Goal: Task Accomplishment & Management: Manage account settings

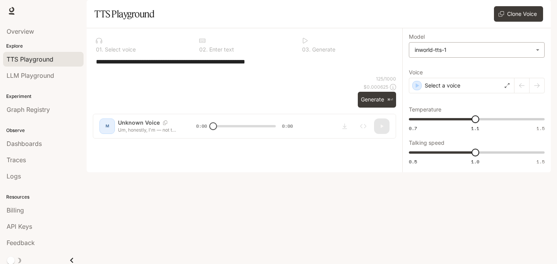
click at [423, 70] on body "**********" at bounding box center [278, 132] width 557 height 264
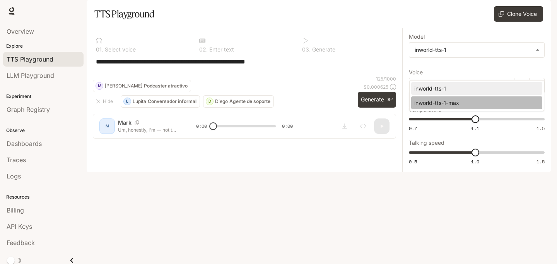
click at [438, 101] on div "inworld-tts-1-max" at bounding box center [475, 103] width 122 height 8
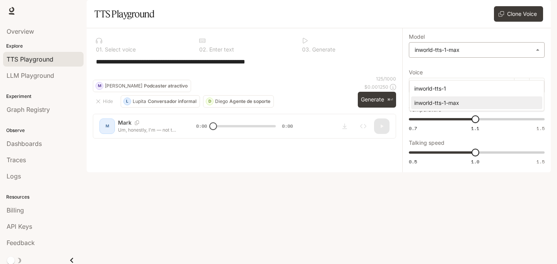
click at [433, 68] on body "**********" at bounding box center [278, 132] width 557 height 264
click at [440, 90] on div "inworld-tts-1" at bounding box center [475, 88] width 122 height 8
type input "**********"
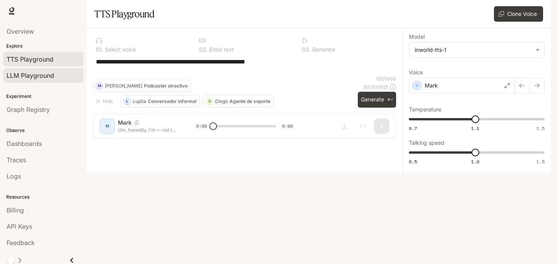
click at [57, 81] on link "LLM Playground" at bounding box center [43, 75] width 80 height 15
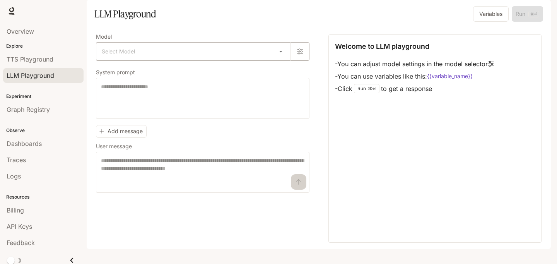
click at [176, 73] on body "Skip to main content Runtime Runtime Documentation Documentation Portal Overvie…" at bounding box center [278, 132] width 557 height 264
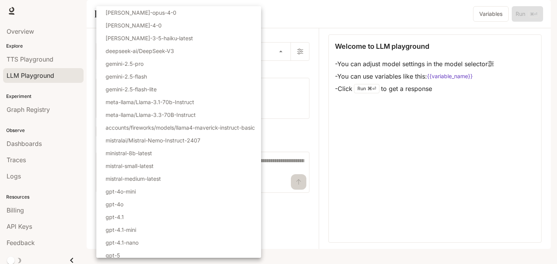
click at [285, 54] on div at bounding box center [278, 132] width 557 height 264
click at [157, 75] on body "Skip to main content Runtime Runtime Documentation Documentation Portal Overvie…" at bounding box center [278, 132] width 557 height 264
click at [23, 216] on div at bounding box center [278, 132] width 557 height 264
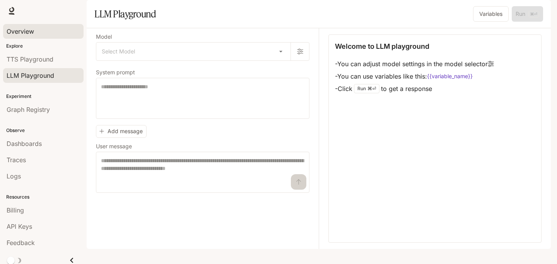
click at [41, 31] on div "Overview" at bounding box center [44, 31] width 74 height 9
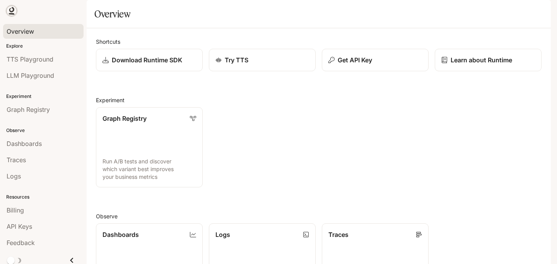
click at [11, 14] on icon at bounding box center [12, 14] width 6 height 2
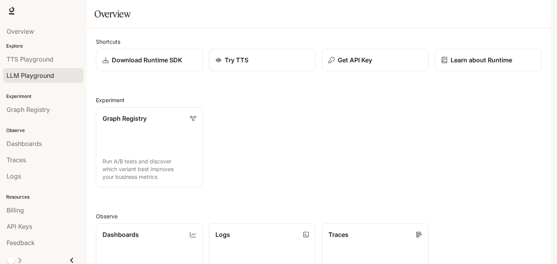
click at [41, 79] on span "LLM Playground" at bounding box center [31, 75] width 48 height 9
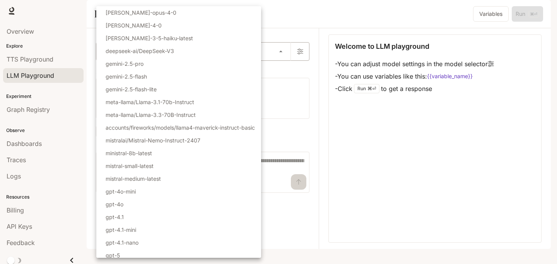
click at [206, 71] on body "Skip to main content Runtime Runtime Documentation Documentation Portal Overvie…" at bounding box center [278, 132] width 557 height 264
click at [300, 32] on div at bounding box center [278, 132] width 557 height 264
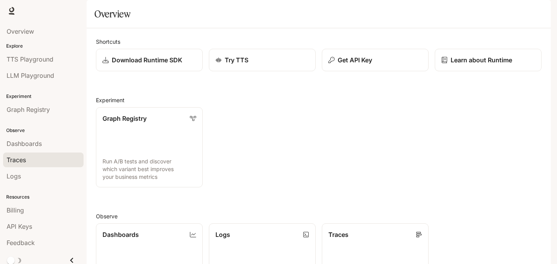
scroll to position [4, 0]
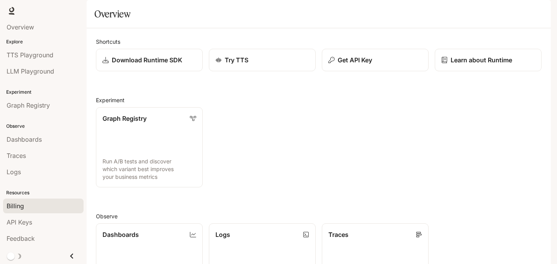
click at [48, 204] on div "Billing" at bounding box center [44, 205] width 74 height 9
